Goal: Task Accomplishment & Management: Manage account settings

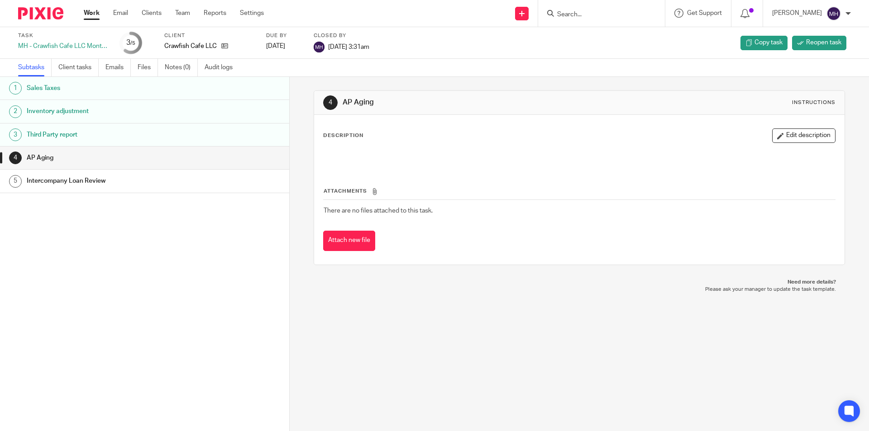
click at [33, 9] on img at bounding box center [40, 13] width 45 height 12
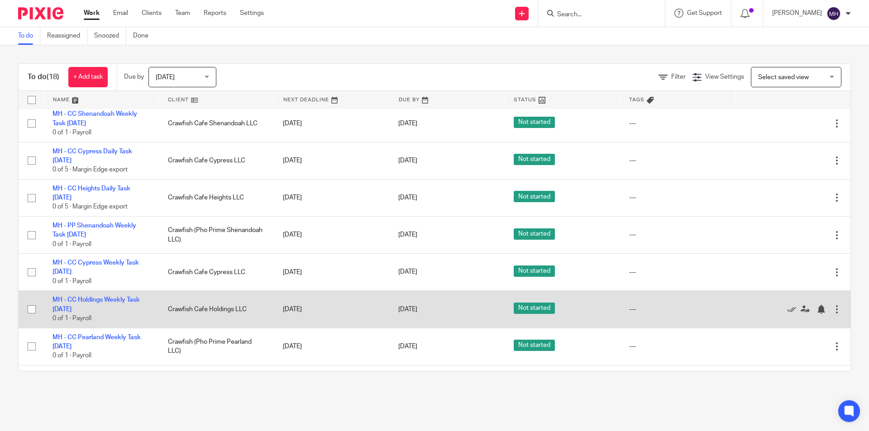
scroll to position [402, 0]
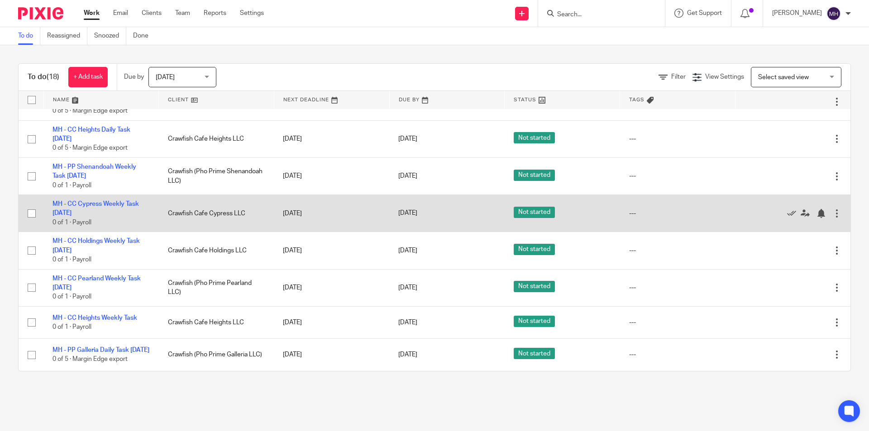
click at [832, 210] on div at bounding box center [836, 213] width 9 height 9
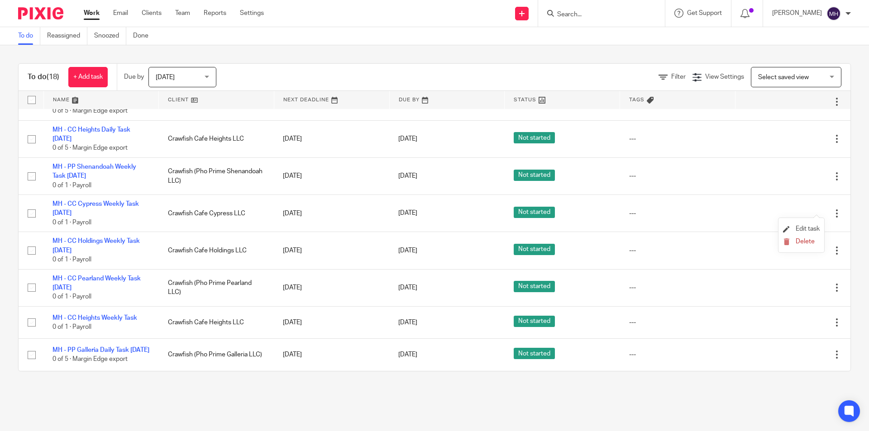
click at [807, 225] on li "Edit task" at bounding box center [801, 230] width 37 height 14
click at [801, 225] on li "Edit task" at bounding box center [801, 230] width 37 height 14
click at [803, 227] on span "Edit task" at bounding box center [807, 229] width 24 height 6
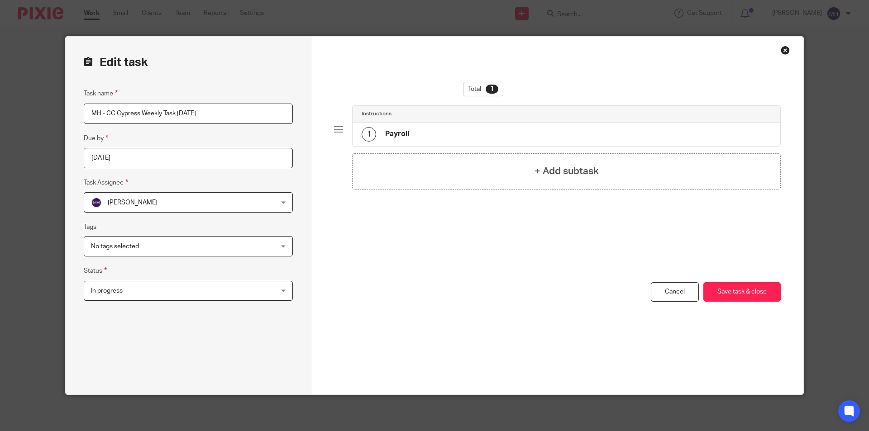
click at [180, 156] on input "[DATE]" at bounding box center [188, 158] width 209 height 20
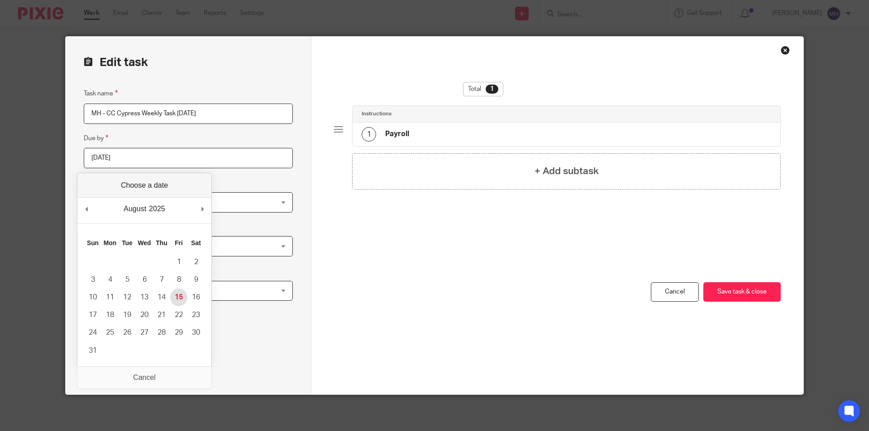
type input "[DATE]"
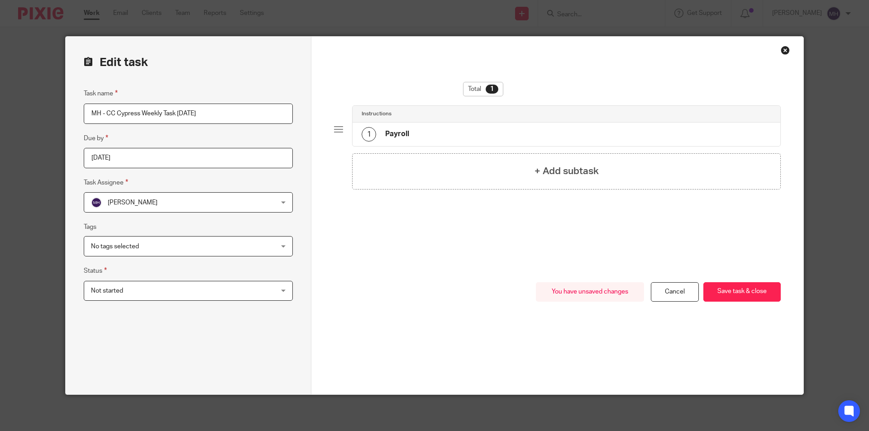
click at [432, 295] on div "You have unsaved changes Cancel Save task & close Save task & close" at bounding box center [557, 338] width 446 height 112
click at [175, 291] on span "Not started" at bounding box center [171, 290] width 161 height 19
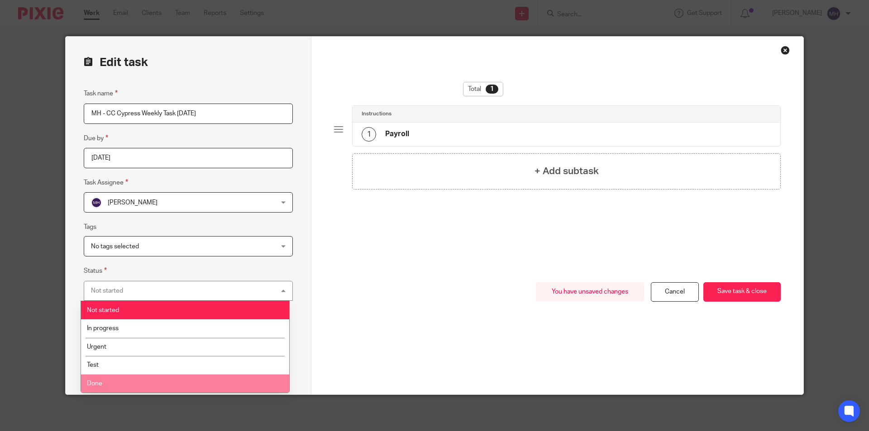
click at [106, 385] on li "Done" at bounding box center [185, 384] width 208 height 19
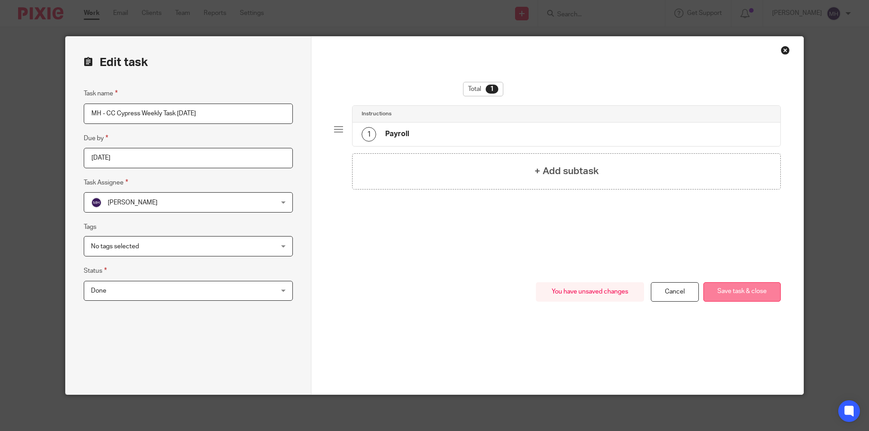
click at [740, 286] on button "Save task & close" at bounding box center [741, 291] width 77 height 19
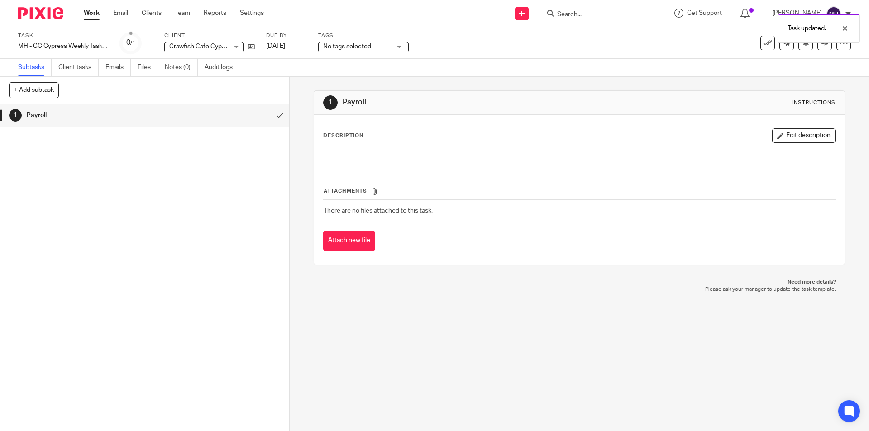
drag, startPoint x: 0, startPoint y: 0, endPoint x: 360, endPoint y: 48, distance: 362.9
click at [360, 48] on span "No tags selected" at bounding box center [347, 46] width 48 height 6
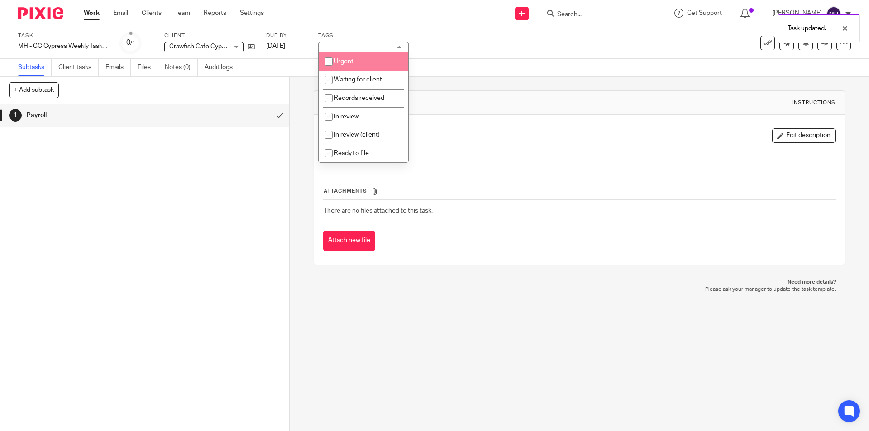
click at [44, 14] on img at bounding box center [40, 13] width 45 height 12
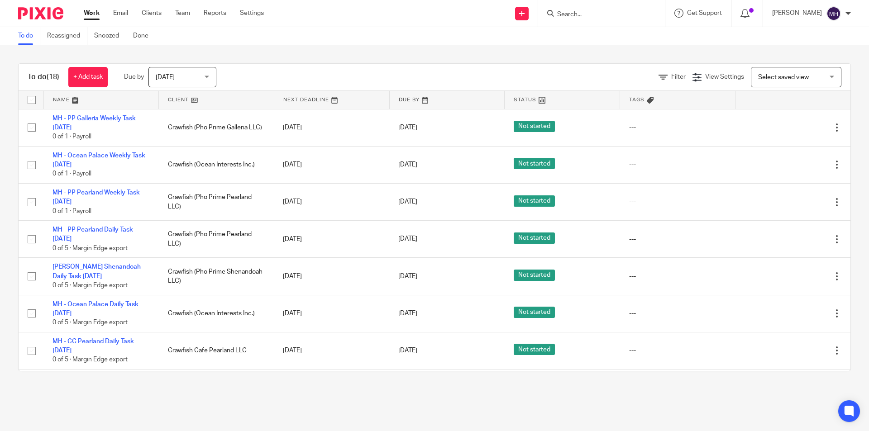
scroll to position [402, 0]
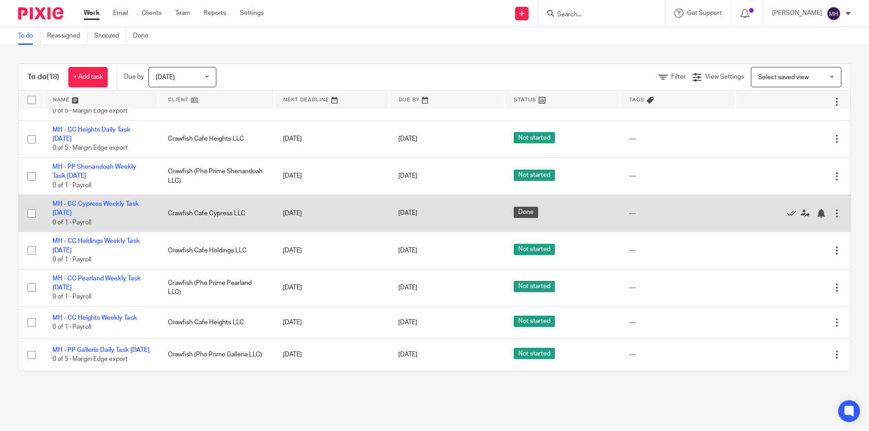
click at [832, 209] on div at bounding box center [836, 213] width 9 height 9
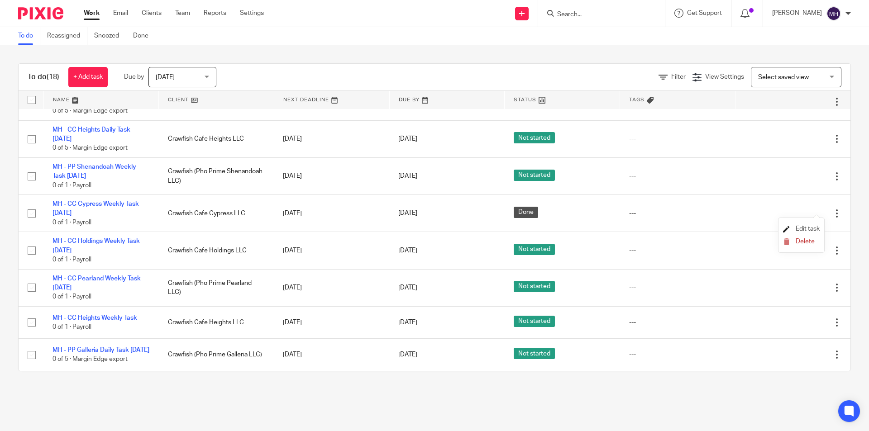
click at [812, 228] on span "Edit task" at bounding box center [807, 229] width 24 height 6
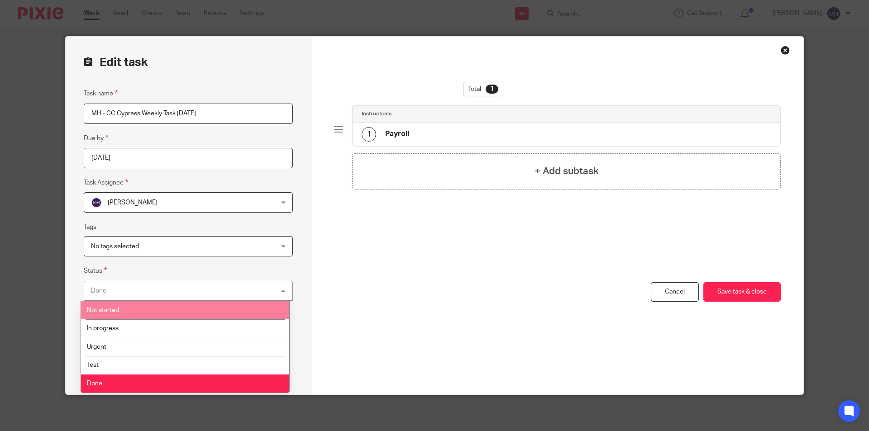
click at [124, 307] on li "Not started" at bounding box center [185, 310] width 208 height 19
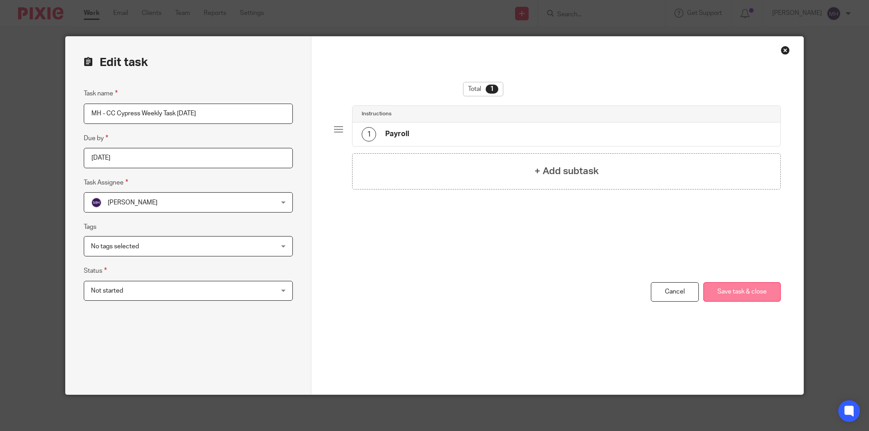
click at [744, 289] on button "Save task & close" at bounding box center [741, 291] width 77 height 19
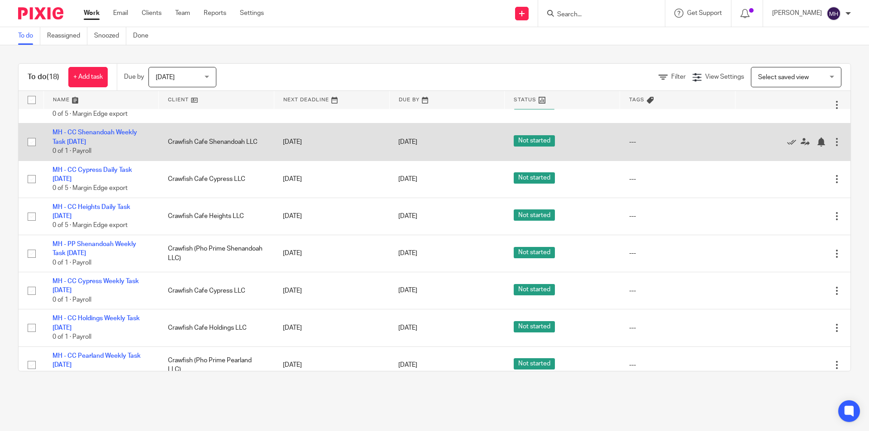
scroll to position [304, 0]
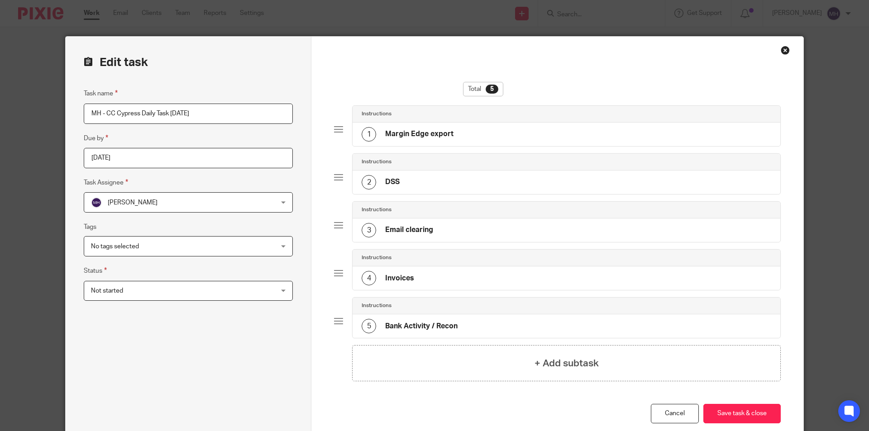
click at [192, 289] on span "Not started" at bounding box center [171, 290] width 161 height 19
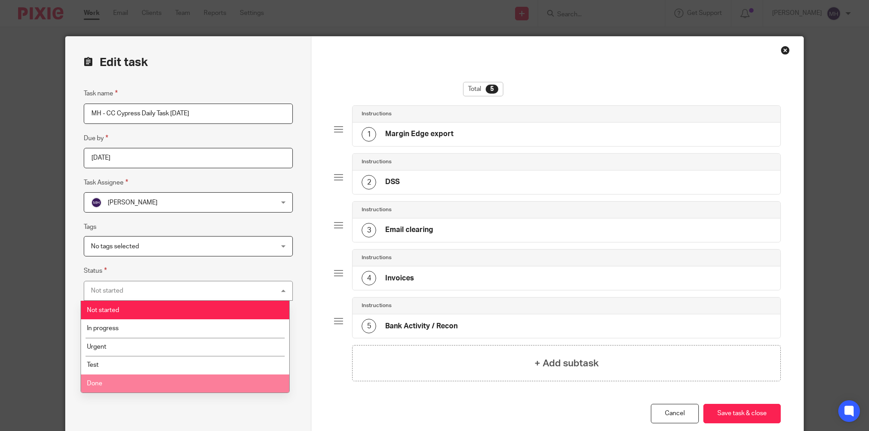
drag, startPoint x: 152, startPoint y: 381, endPoint x: 192, endPoint y: 385, distance: 40.4
click at [152, 381] on li "Done" at bounding box center [185, 384] width 208 height 19
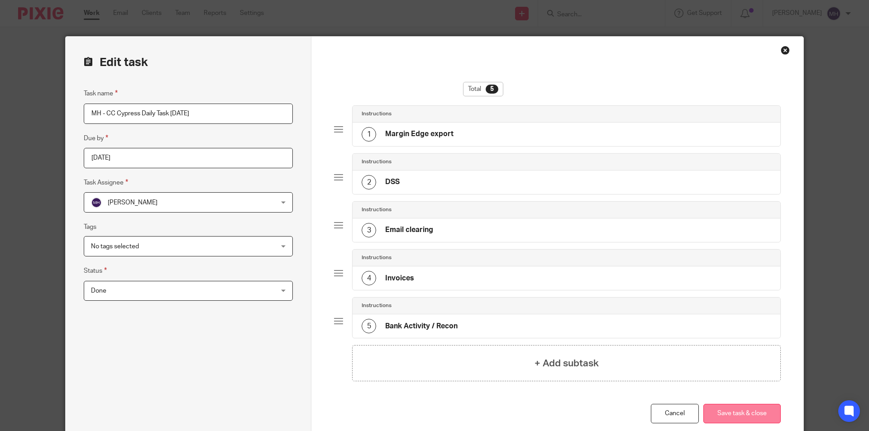
click at [720, 408] on button "Save task & close" at bounding box center [741, 413] width 77 height 19
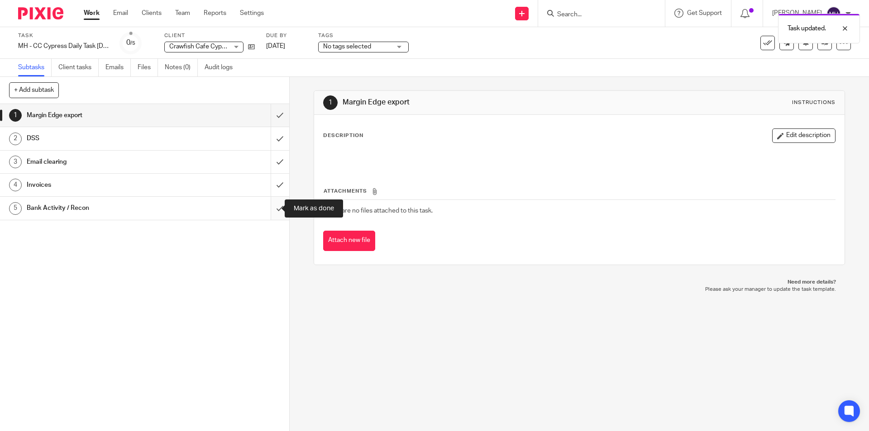
click at [273, 210] on input "submit" at bounding box center [144, 208] width 289 height 23
click at [43, 13] on img at bounding box center [40, 13] width 45 height 12
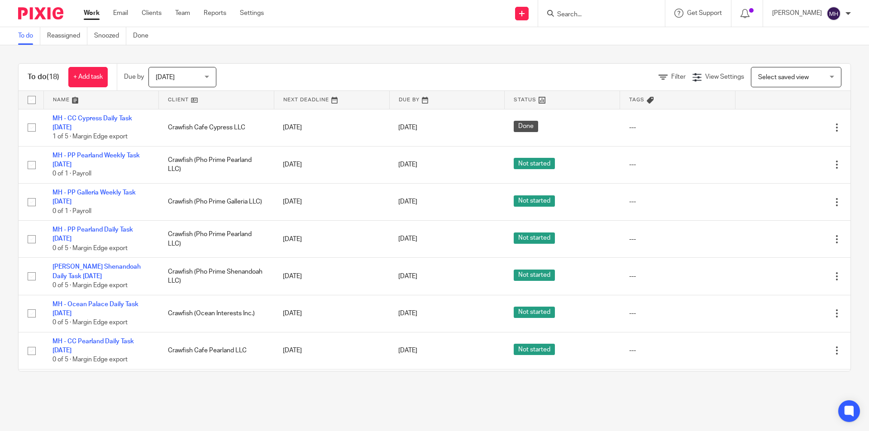
click at [0, 145] on div "To do (18) + Add task Due by Today Today Today Tomorrow This week Next week Thi…" at bounding box center [434, 217] width 869 height 344
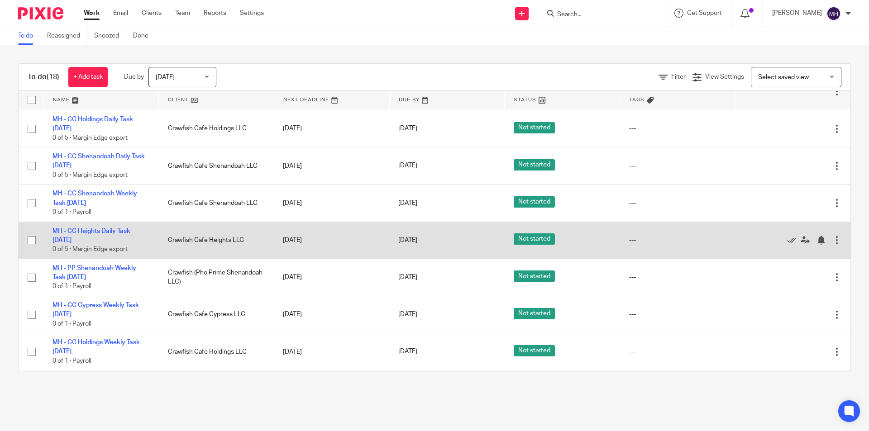
click at [822, 239] on td "Edit task Delete" at bounding box center [792, 240] width 115 height 37
click at [832, 239] on div at bounding box center [836, 240] width 9 height 9
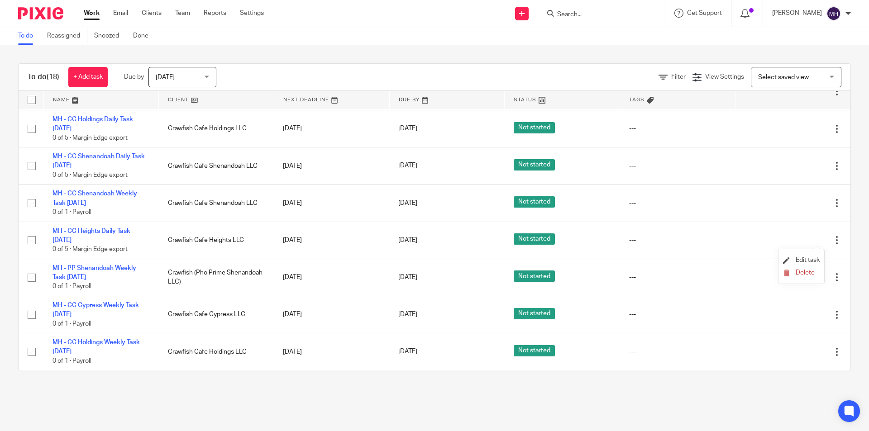
click at [812, 255] on li "Edit task" at bounding box center [801, 261] width 37 height 14
click at [814, 257] on span "Edit task" at bounding box center [807, 260] width 24 height 6
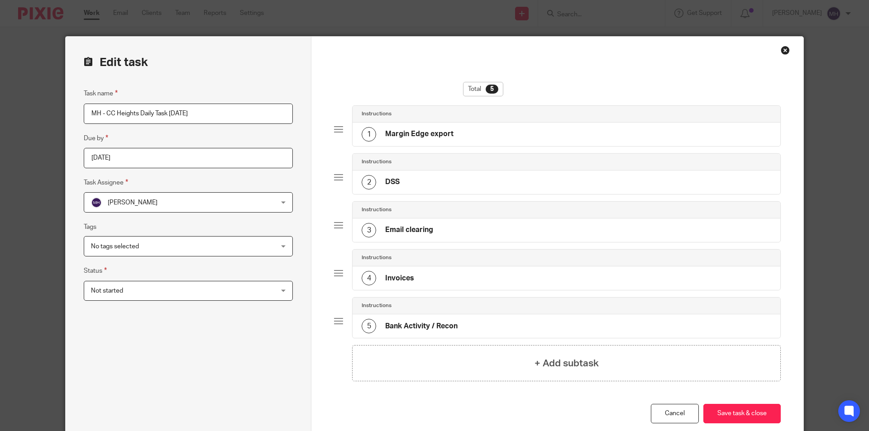
click at [152, 284] on span "Not started" at bounding box center [171, 290] width 161 height 19
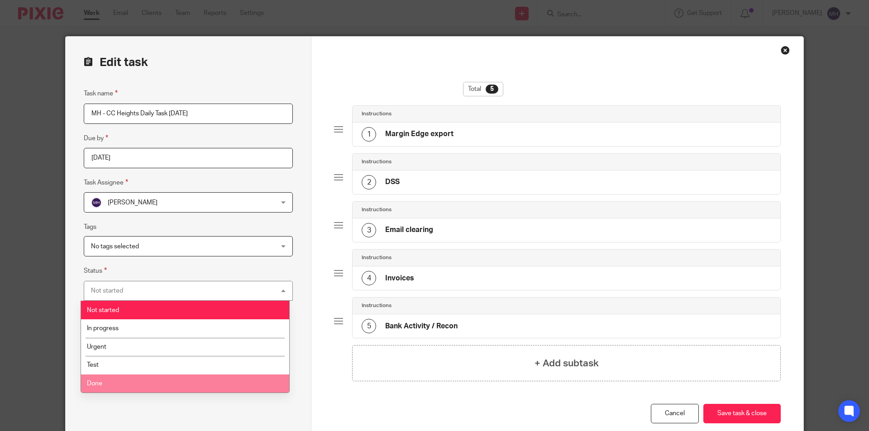
click at [114, 379] on li "Done" at bounding box center [185, 384] width 208 height 19
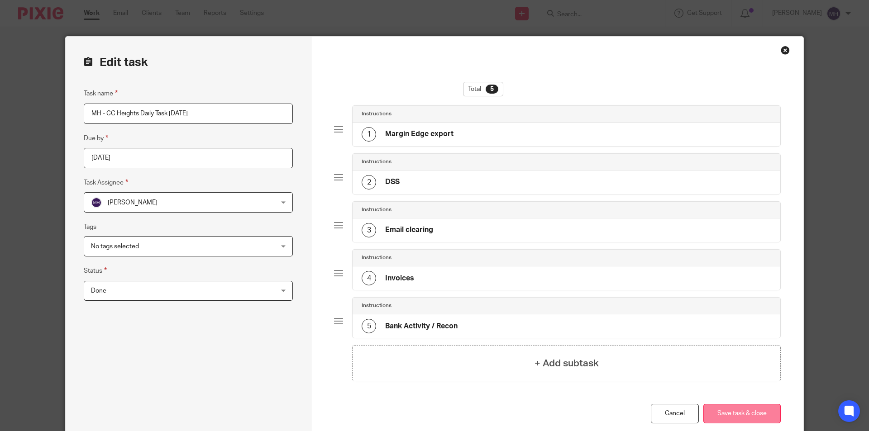
click at [753, 413] on button "Save task & close" at bounding box center [741, 413] width 77 height 19
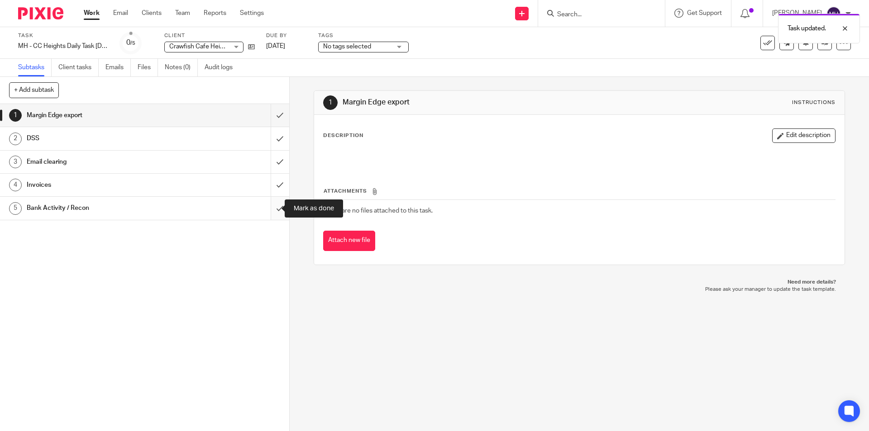
click at [268, 210] on input "submit" at bounding box center [144, 208] width 289 height 23
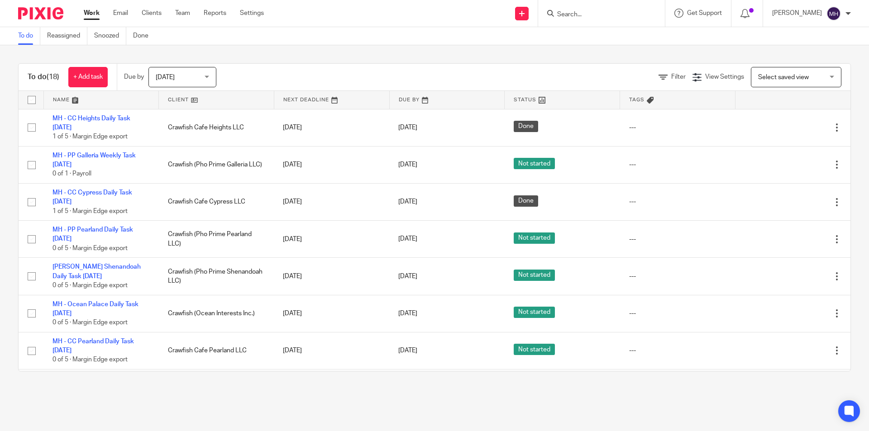
click at [324, 40] on div "To do Reassigned Snoozed Done" at bounding box center [434, 36] width 869 height 18
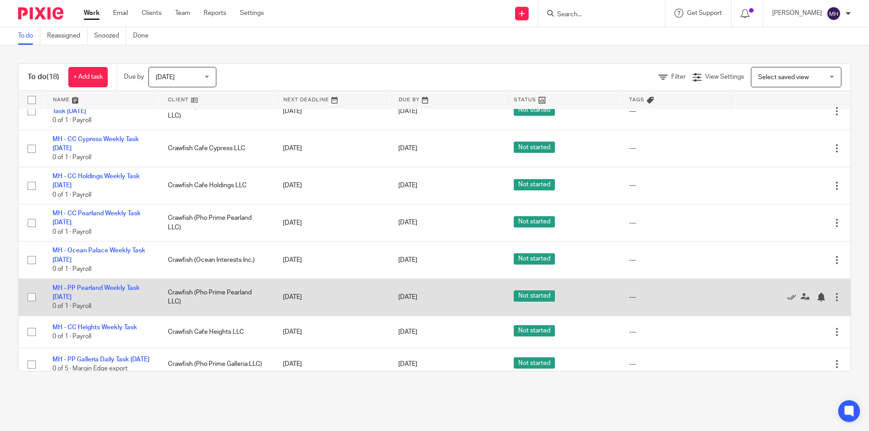
scroll to position [402, 0]
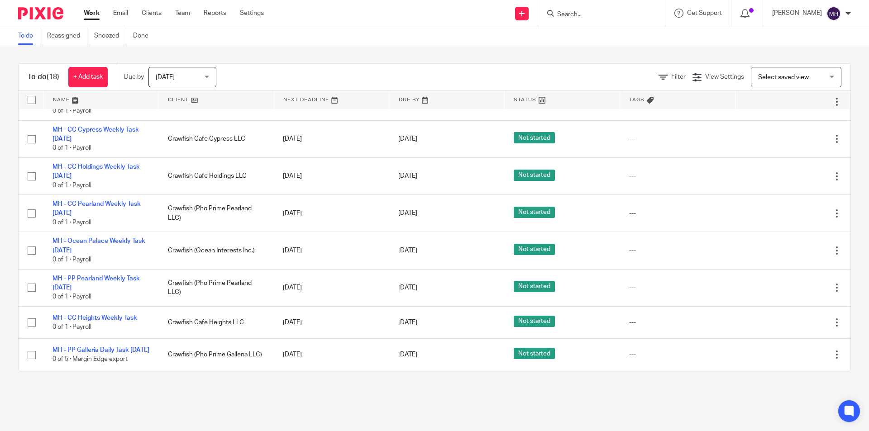
click at [0, 205] on div "To do (18) + Add task Due by Today Today Today Tomorrow This week Next week Thi…" at bounding box center [434, 217] width 869 height 344
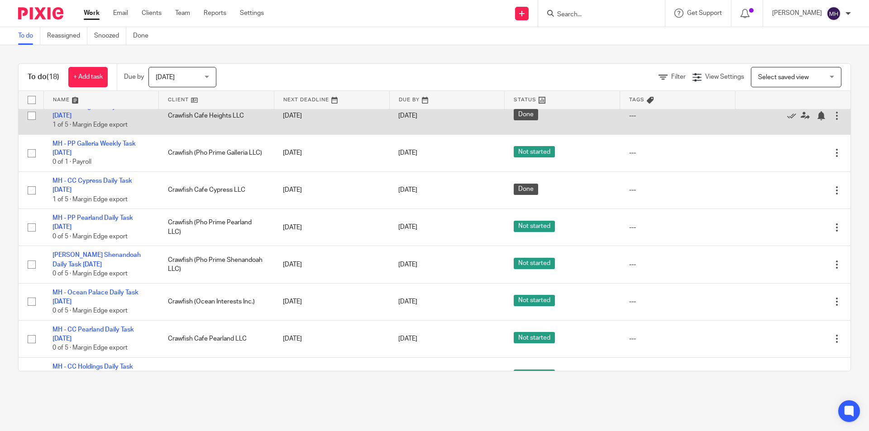
scroll to position [0, 0]
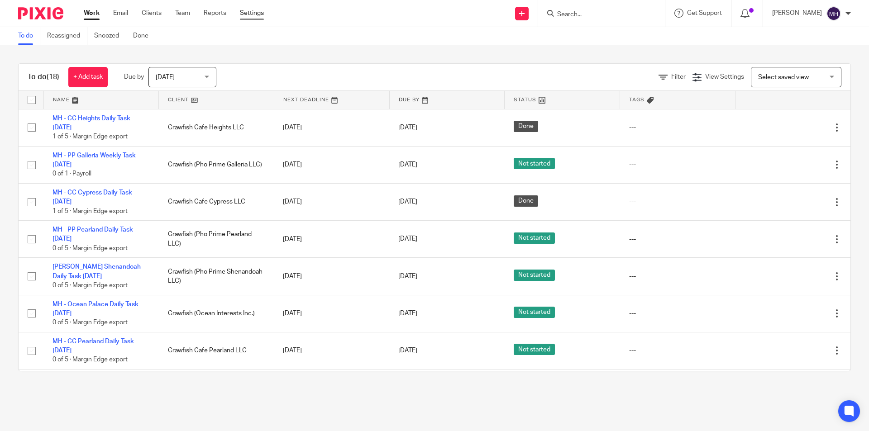
click at [261, 14] on link "Settings" at bounding box center [252, 13] width 24 height 9
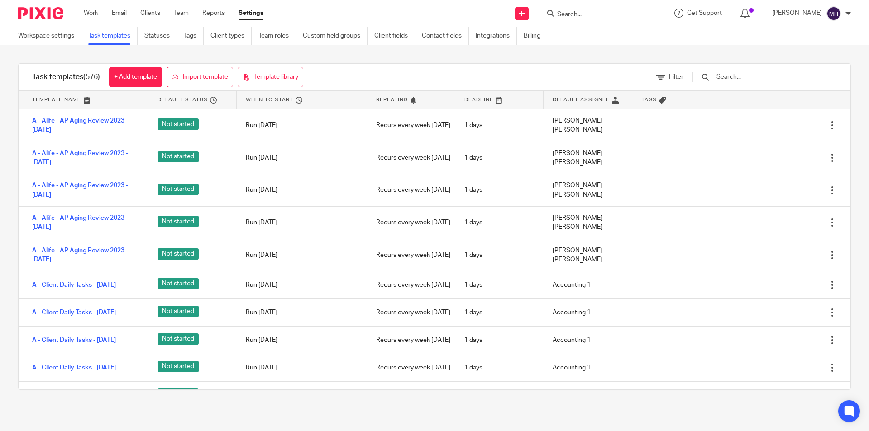
click at [741, 74] on input "text" at bounding box center [767, 77] width 105 height 10
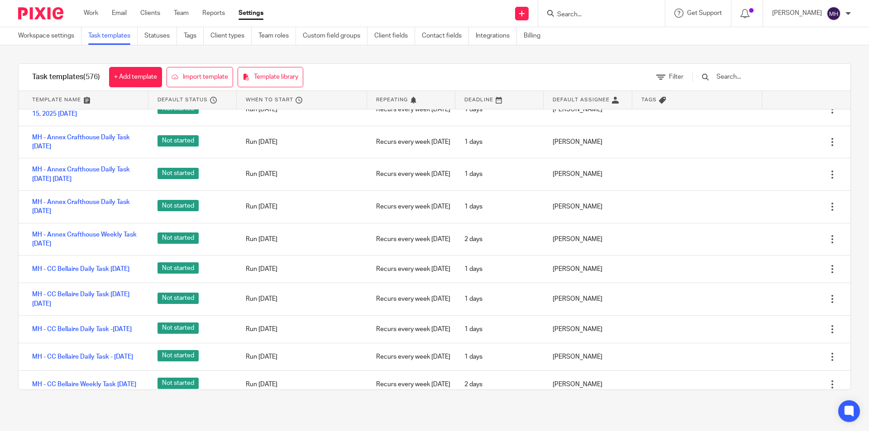
click at [761, 75] on input "text" at bounding box center [767, 77] width 105 height 10
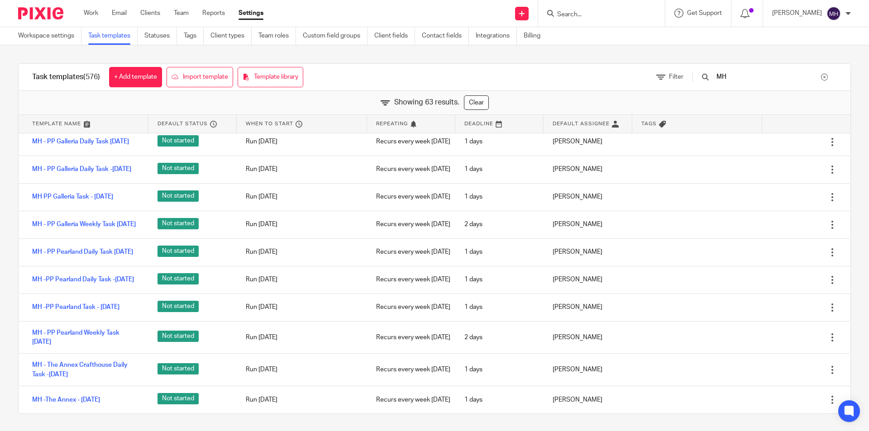
drag, startPoint x: 751, startPoint y: 78, endPoint x: 759, endPoint y: 34, distance: 45.0
click at [753, 79] on input "MH" at bounding box center [767, 77] width 105 height 10
type input "MH"
click at [0, 182] on div "Task templates (576) + Add template Import template Template library Filter MH …" at bounding box center [434, 238] width 869 height 387
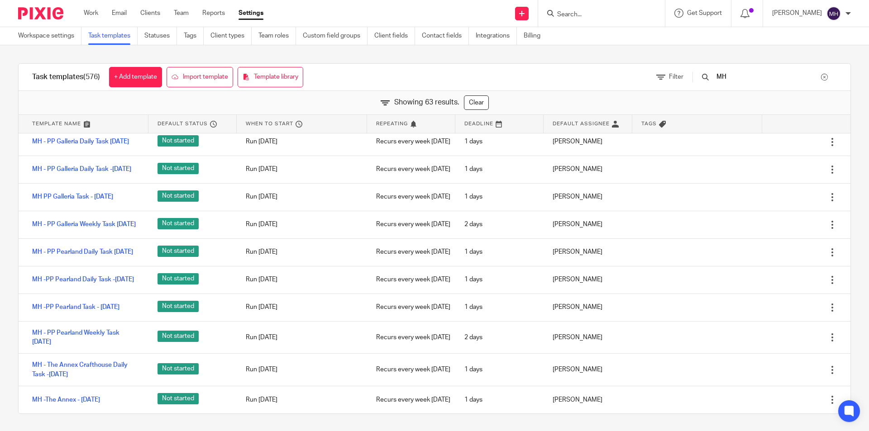
scroll to position [130, 0]
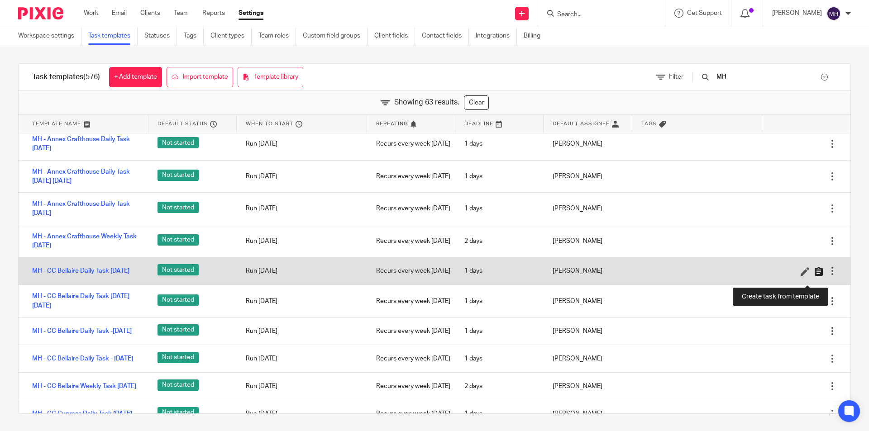
click at [814, 276] on icon at bounding box center [818, 271] width 9 height 9
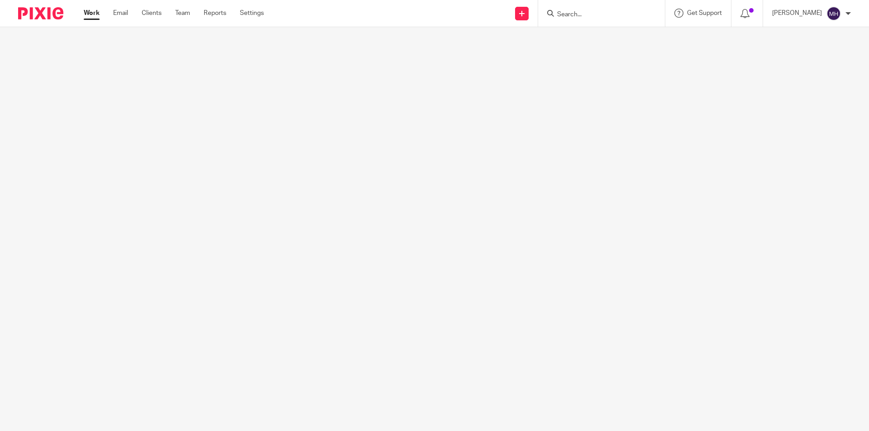
scroll to position [0, 17]
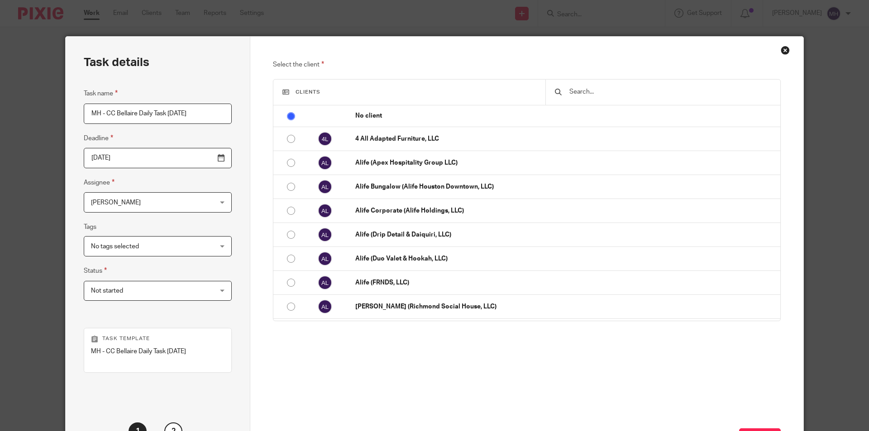
click at [190, 114] on input "MH - CC Bellaire Daily Task [DATE]" at bounding box center [158, 114] width 148 height 20
type input "MH - CC Bellaire Daily Task [DATE]"
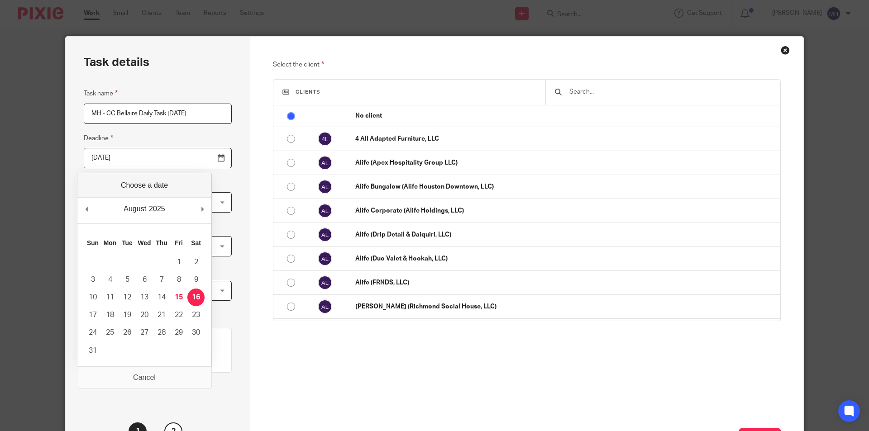
click at [196, 163] on input "[DATE]" at bounding box center [158, 158] width 148 height 20
type input "[DATE]"
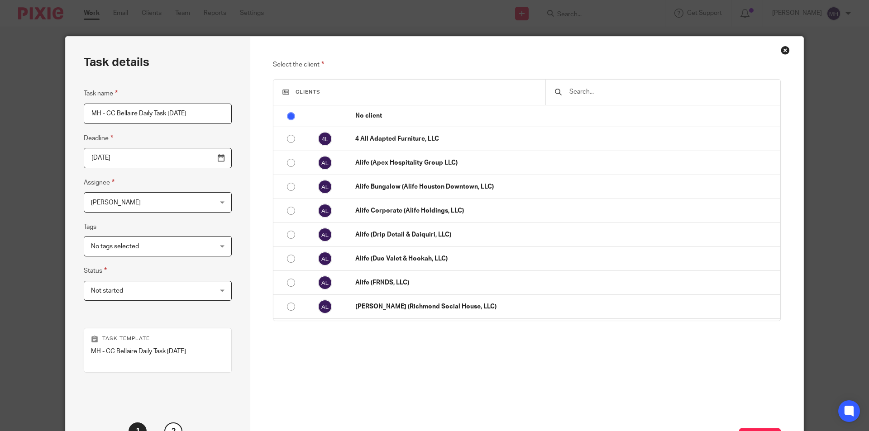
click at [250, 171] on div "Select the client Clients No client 4 All Adapted Furniture, LLC Alife (Apex Ho…" at bounding box center [526, 253] width 553 height 433
click at [129, 290] on span "Not started" at bounding box center [147, 290] width 112 height 19
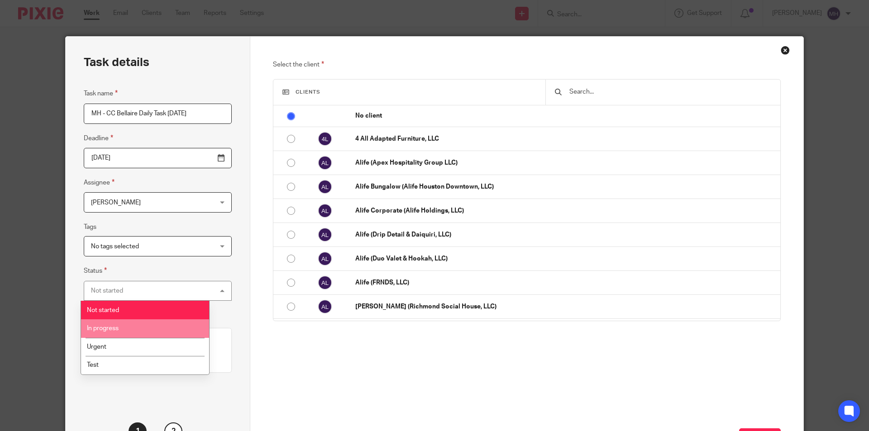
click at [127, 328] on li "In progress" at bounding box center [145, 328] width 128 height 19
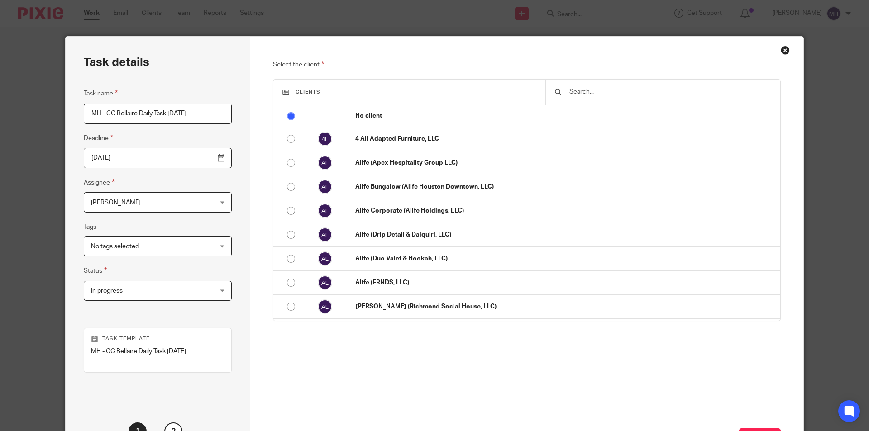
click at [611, 92] on input "text" at bounding box center [669, 92] width 203 height 10
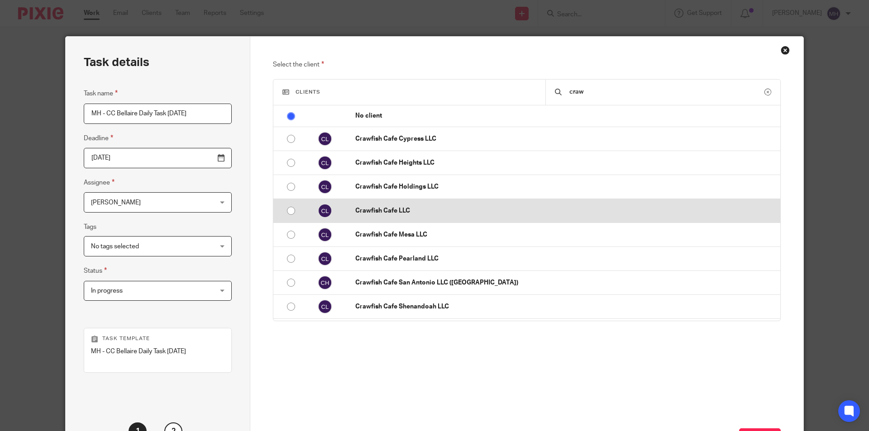
type input "craw"
click at [425, 218] on td "Crawfish Cafe LLC" at bounding box center [563, 211] width 434 height 24
radio input "false"
radio input "true"
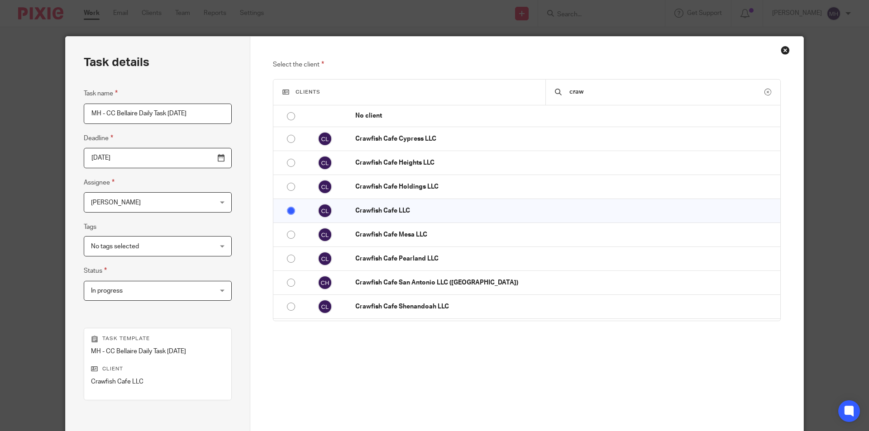
click at [600, 345] on div "Select the client Clients craw No client 4 All Adapted Furniture, LLC Alife (Ap…" at bounding box center [527, 226] width 508 height 334
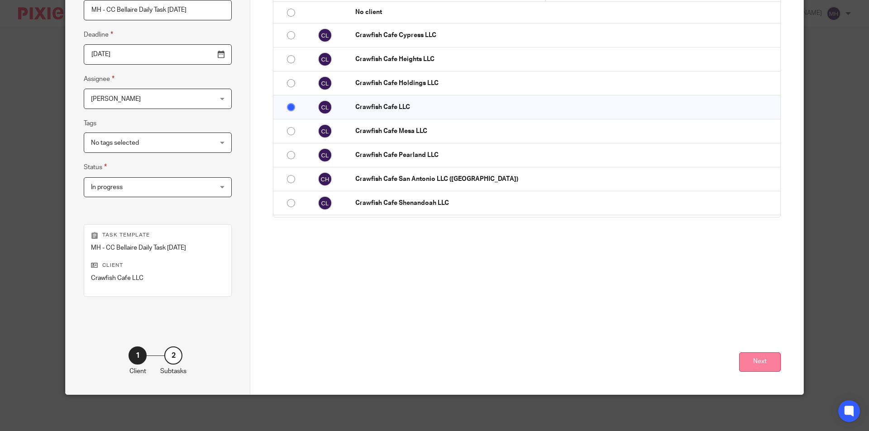
click at [757, 354] on button "Next" at bounding box center [760, 361] width 42 height 19
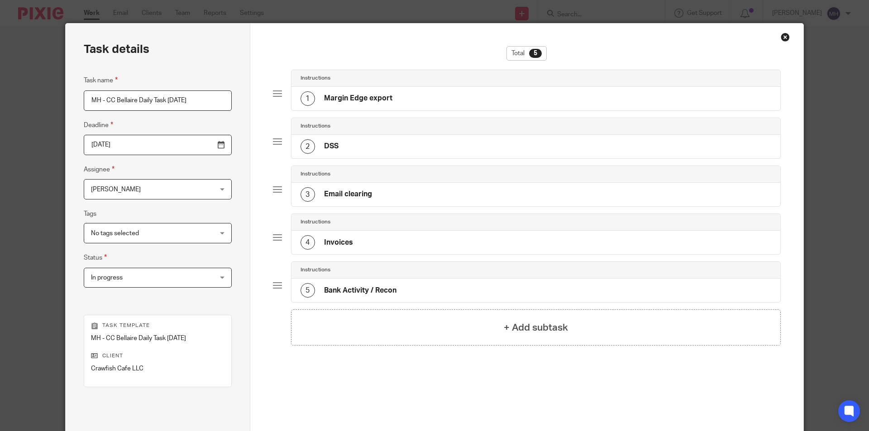
scroll to position [104, 0]
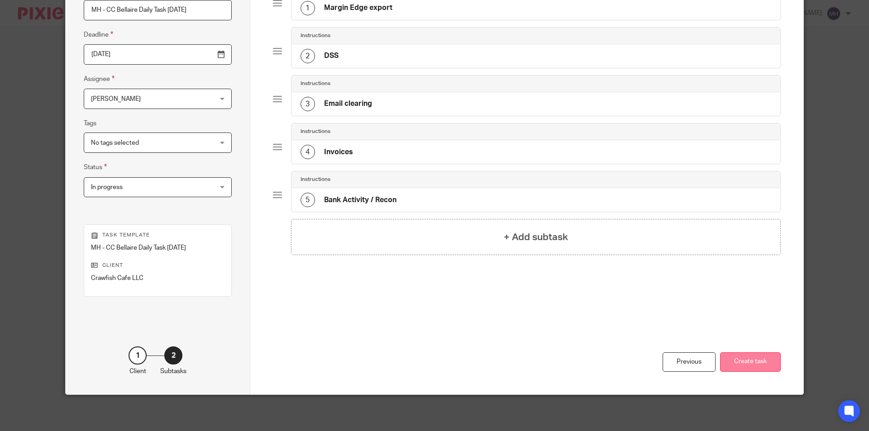
click at [759, 362] on button "Create task" at bounding box center [750, 361] width 61 height 19
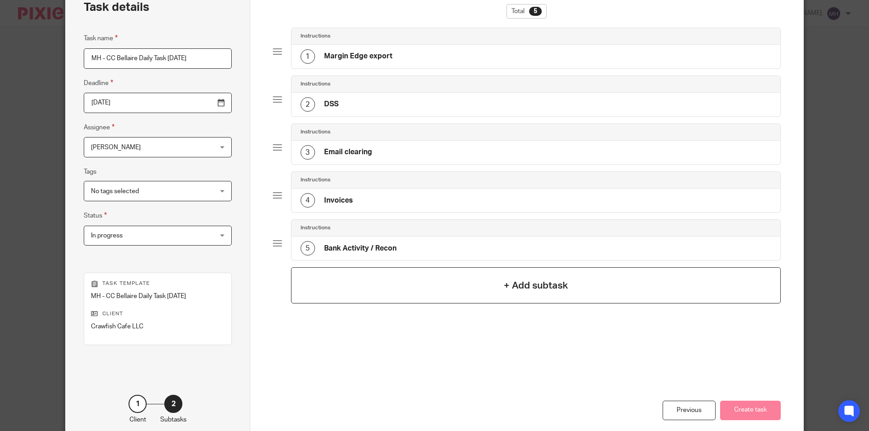
scroll to position [0, 0]
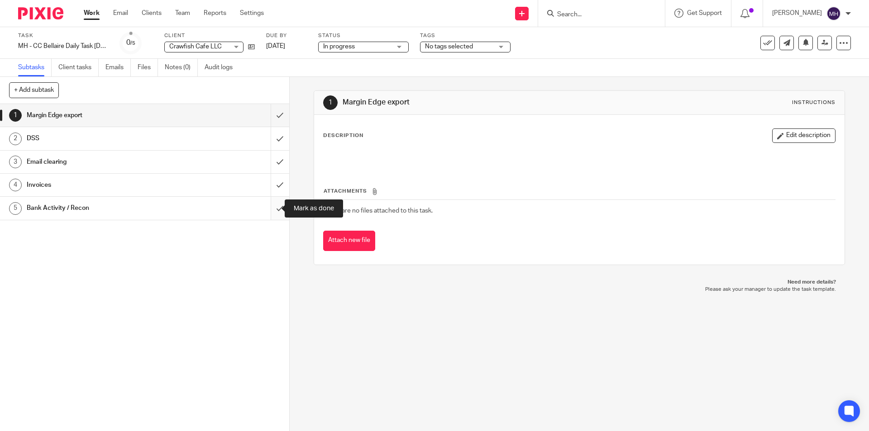
click at [272, 210] on input "submit" at bounding box center [144, 208] width 289 height 23
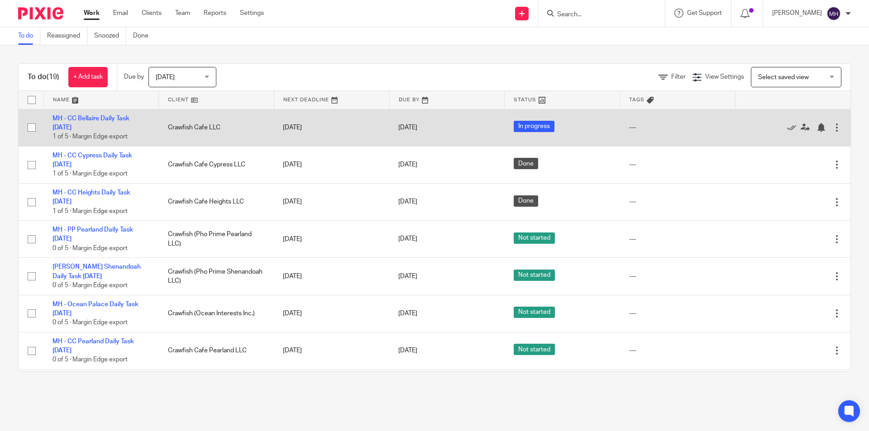
click at [832, 128] on div at bounding box center [836, 127] width 9 height 9
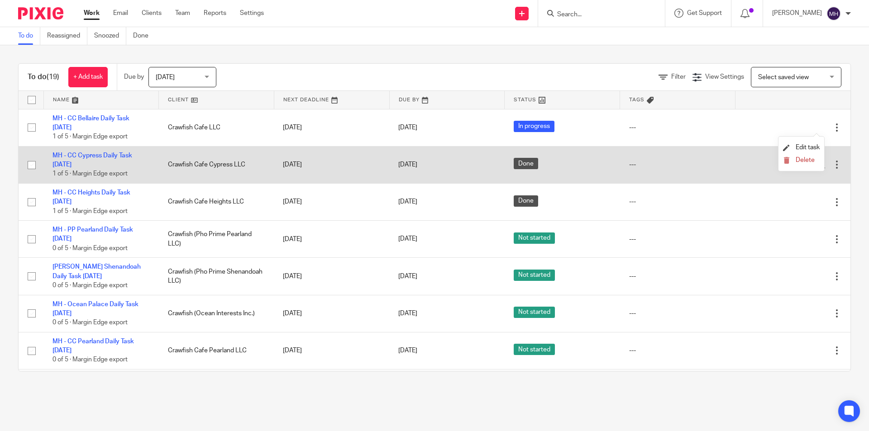
drag, startPoint x: 802, startPoint y: 147, endPoint x: 797, endPoint y: 150, distance: 5.7
click at [802, 147] on span "Edit task" at bounding box center [807, 147] width 24 height 6
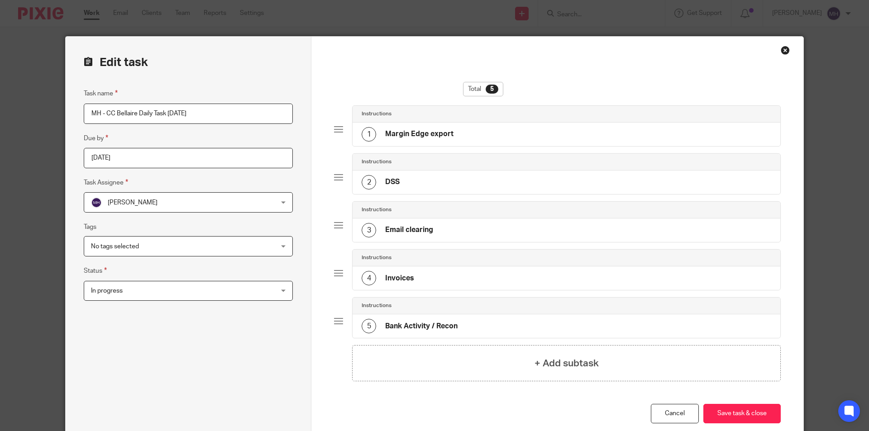
click at [136, 298] on span "In progress" at bounding box center [171, 290] width 161 height 19
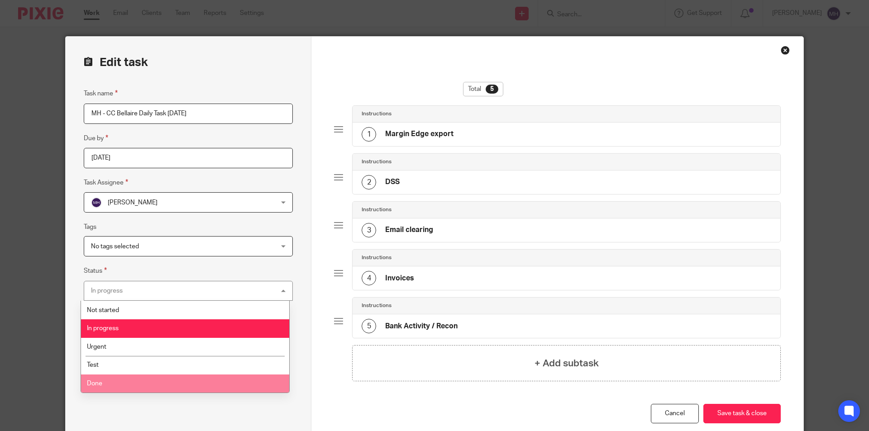
click at [128, 378] on li "Done" at bounding box center [185, 384] width 208 height 19
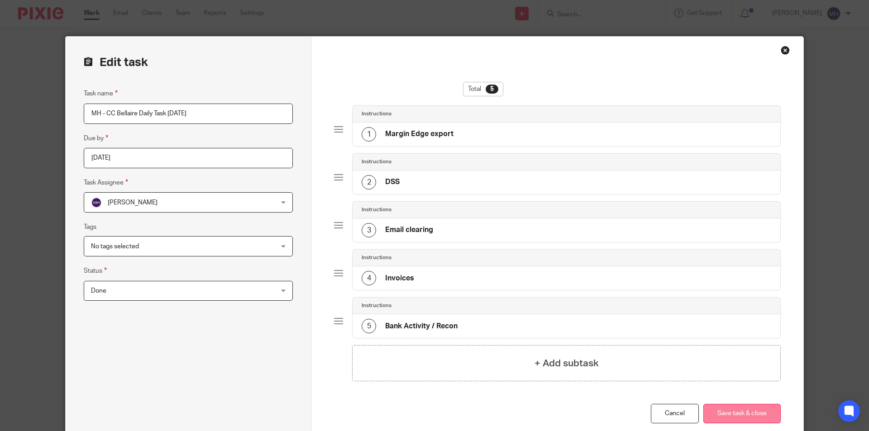
click at [731, 412] on button "Save task & close" at bounding box center [741, 413] width 77 height 19
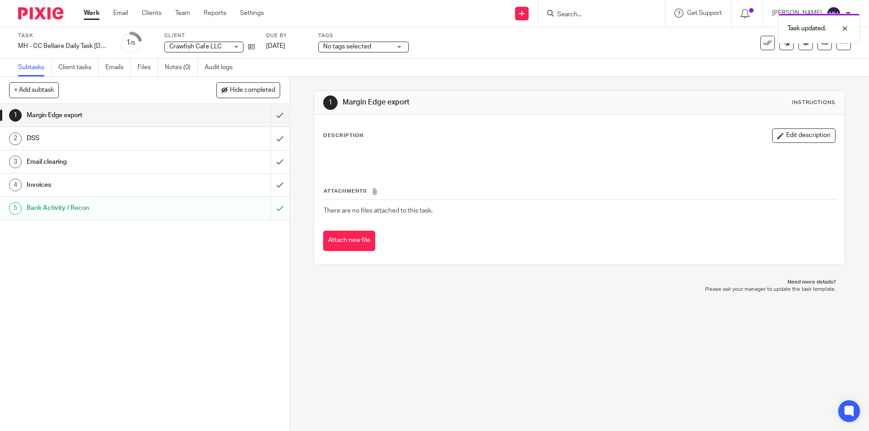
click at [44, 22] on div at bounding box center [37, 13] width 75 height 27
click at [47, 14] on img at bounding box center [40, 13] width 45 height 12
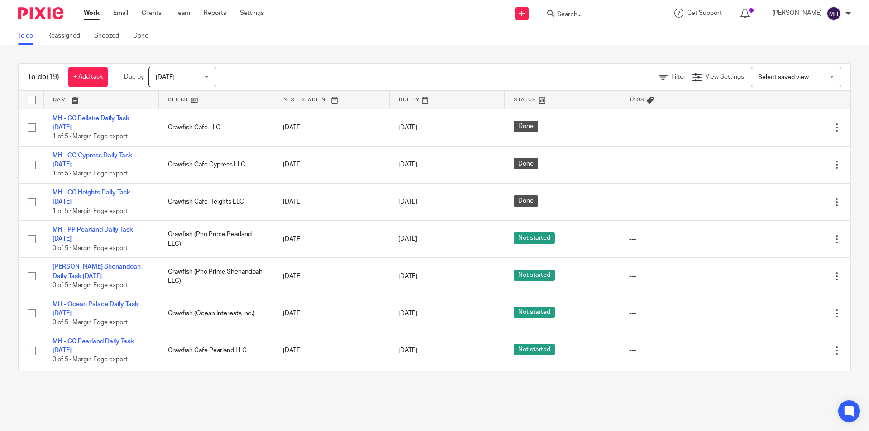
scroll to position [440, 0]
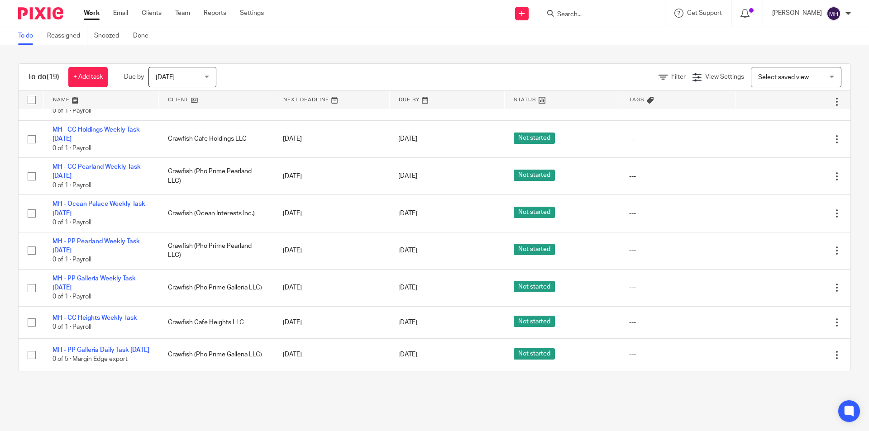
click at [0, 261] on div "To do (19) + Add task Due by [DATE] [DATE] [DATE] [DATE] This week Next week Th…" at bounding box center [434, 217] width 869 height 344
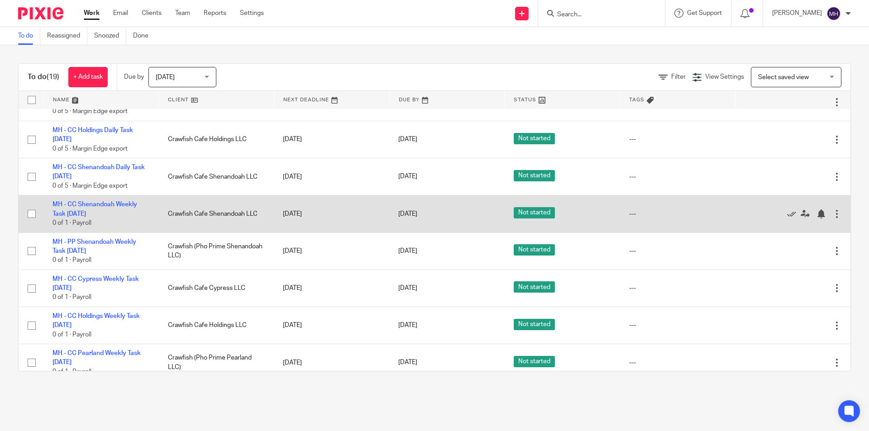
scroll to position [228, 0]
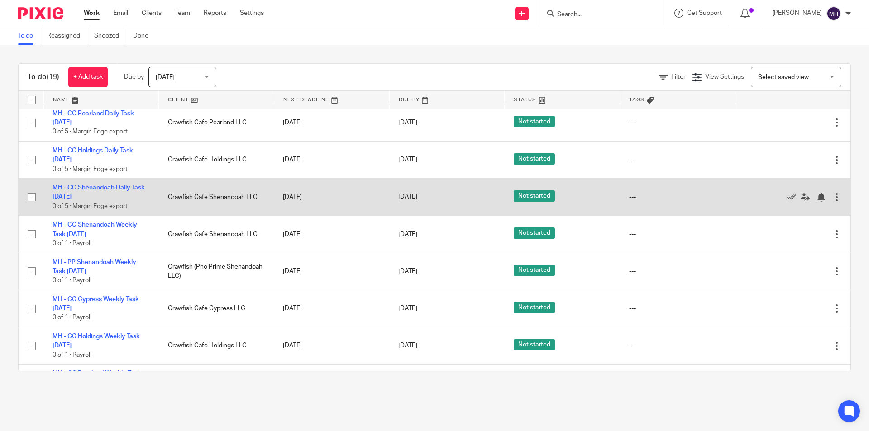
click at [832, 195] on div at bounding box center [836, 197] width 9 height 9
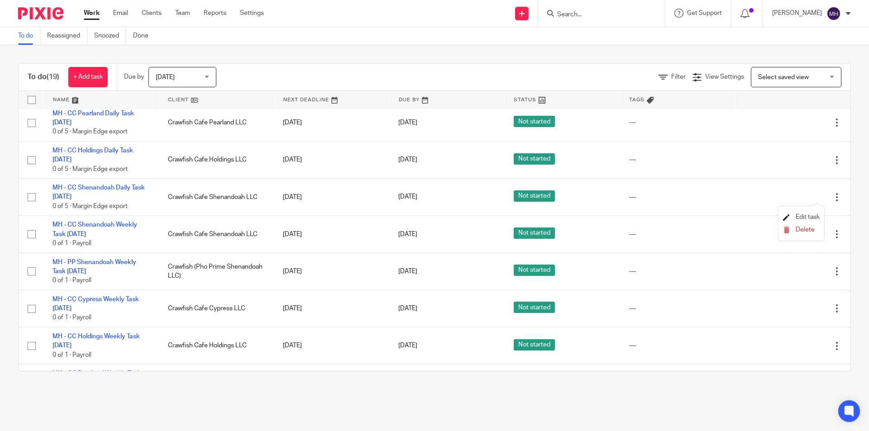
click at [804, 216] on span "Edit task" at bounding box center [807, 217] width 24 height 6
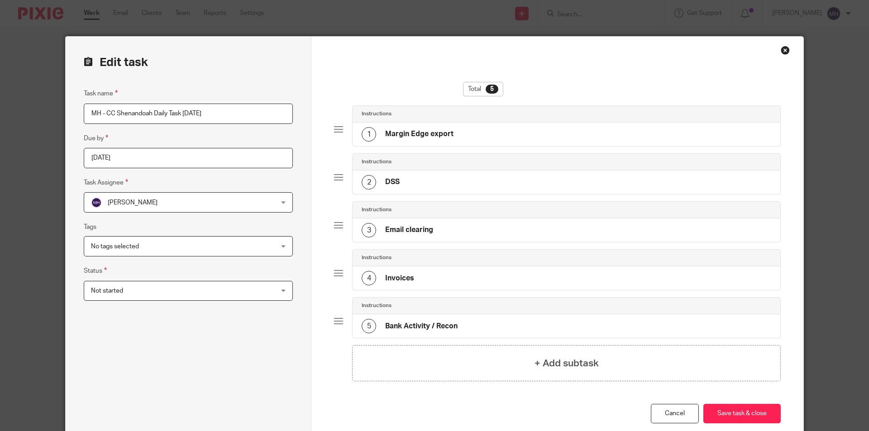
click at [172, 293] on span "Not started" at bounding box center [171, 290] width 161 height 19
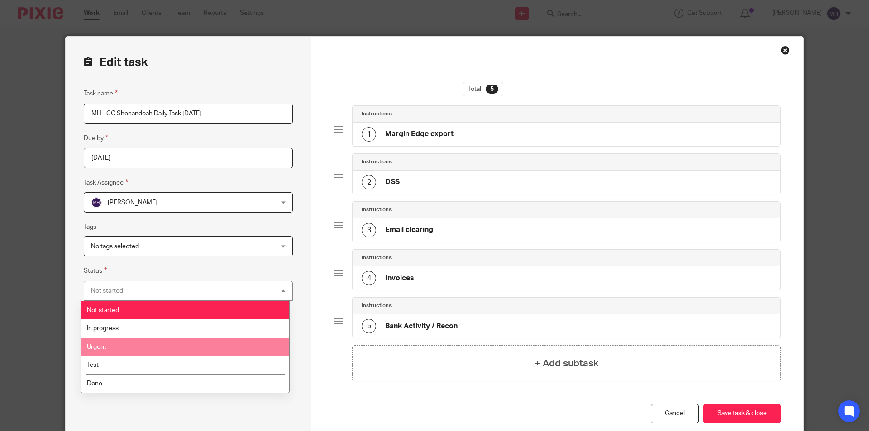
click at [122, 331] on li "In progress" at bounding box center [185, 328] width 208 height 19
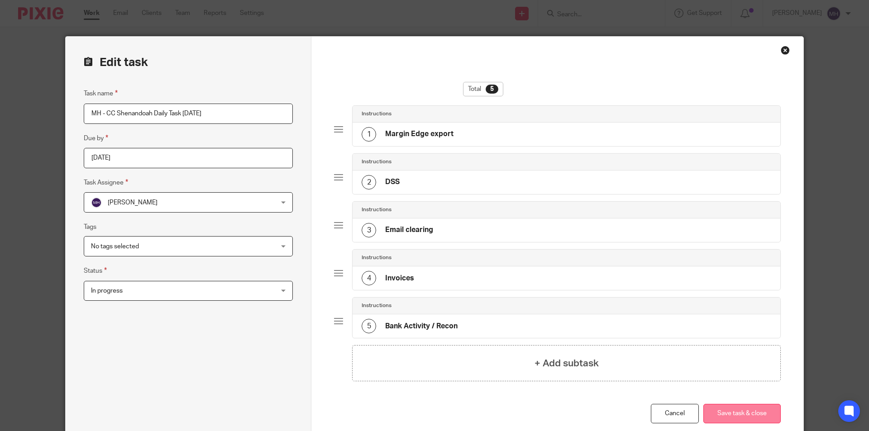
click at [738, 416] on button "Save task & close" at bounding box center [741, 413] width 77 height 19
